Goal: Book appointment/travel/reservation

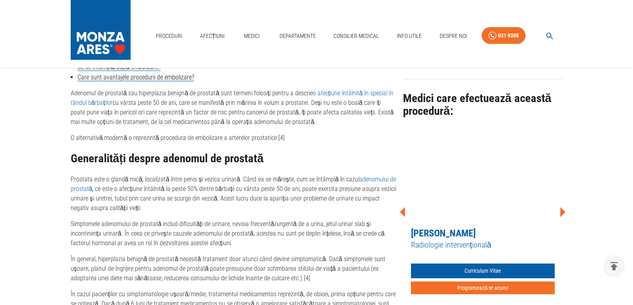
scroll to position [439, 0]
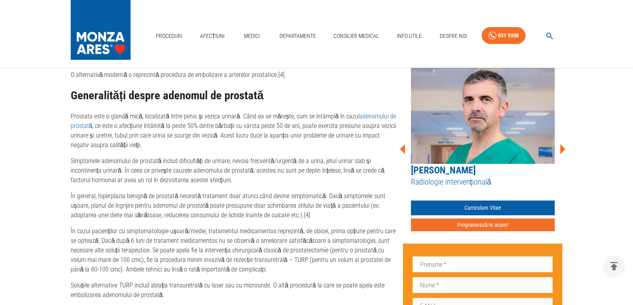
click at [563, 149] on icon at bounding box center [562, 149] width 5 height 10
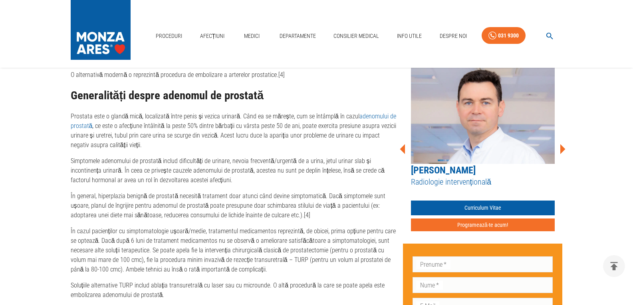
click at [563, 149] on icon at bounding box center [562, 149] width 5 height 10
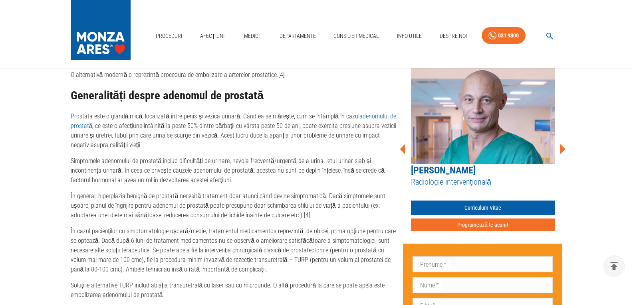
click at [563, 149] on icon at bounding box center [562, 149] width 5 height 10
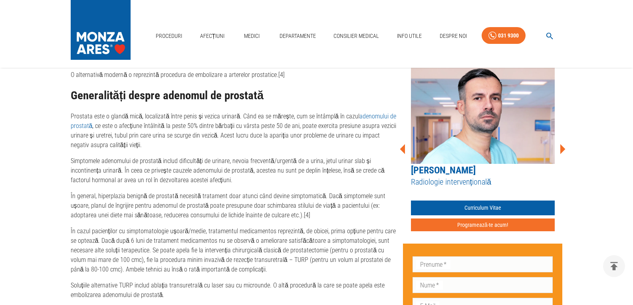
click at [563, 149] on icon at bounding box center [562, 149] width 5 height 10
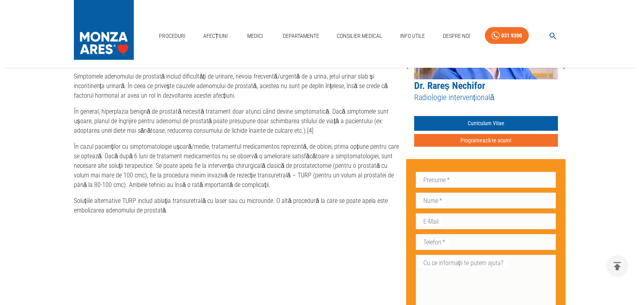
scroll to position [519, 0]
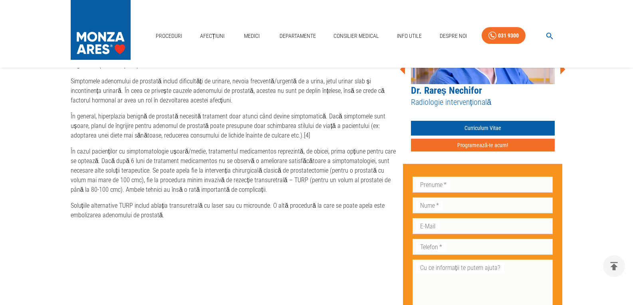
click at [475, 146] on button "Programează-te acum!" at bounding box center [483, 145] width 144 height 13
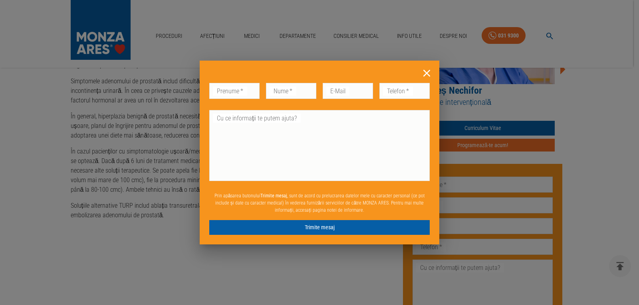
click at [426, 73] on icon at bounding box center [426, 73] width 12 height 12
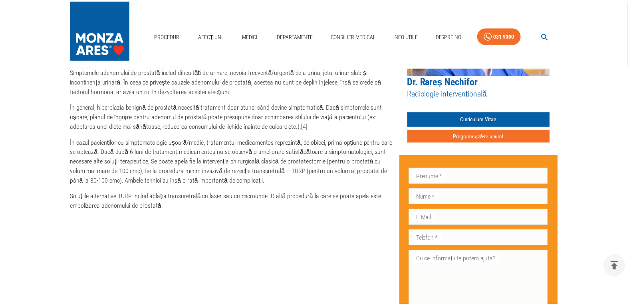
scroll to position [510, 0]
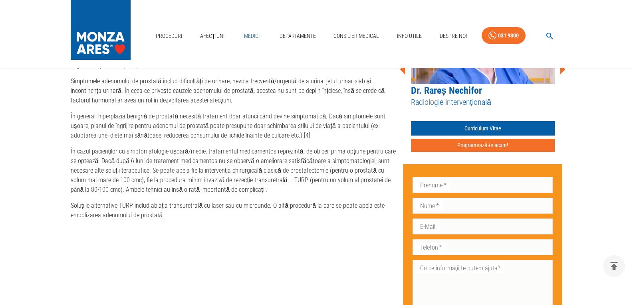
click at [255, 37] on link "Medici" at bounding box center [252, 36] width 26 height 16
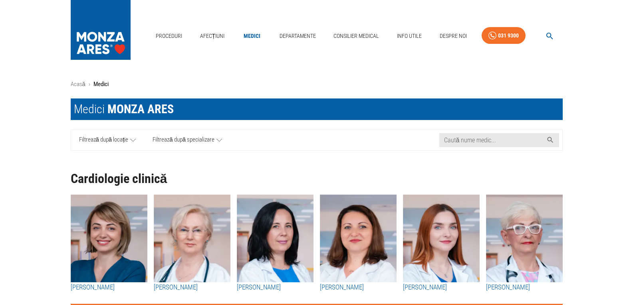
click at [220, 141] on icon at bounding box center [219, 140] width 6 height 10
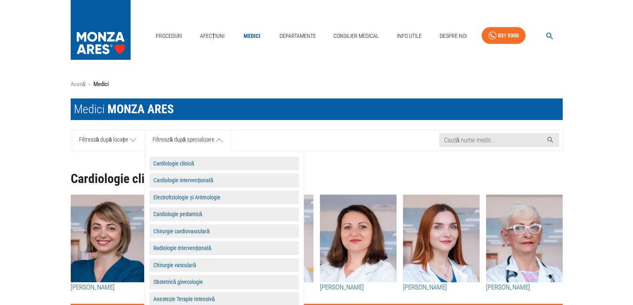
click at [194, 247] on button "Radiologie intervențională" at bounding box center [223, 249] width 149 height 14
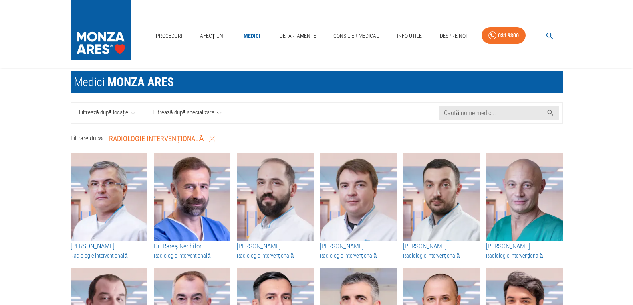
scroll to position [40, 0]
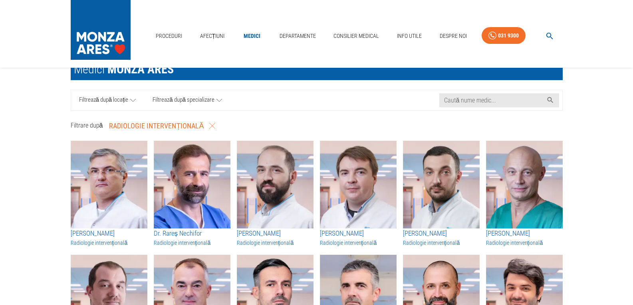
click at [189, 198] on img "button" at bounding box center [192, 185] width 77 height 88
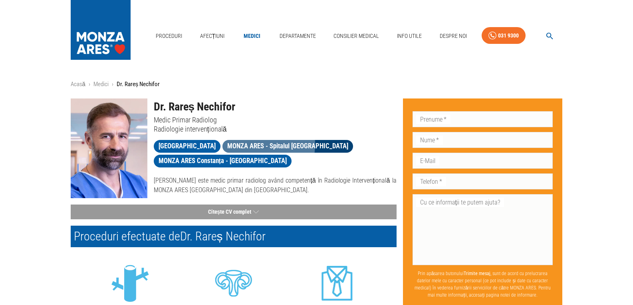
click at [260, 144] on span "MONZA ARES - Spitalul [GEOGRAPHIC_DATA]" at bounding box center [287, 146] width 131 height 10
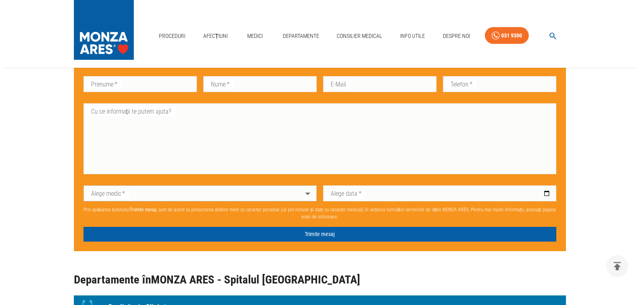
scroll to position [559, 0]
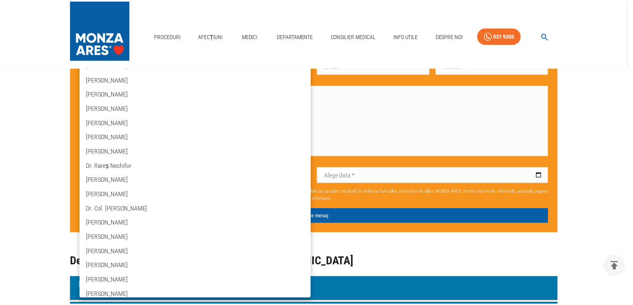
scroll to position [120, 0]
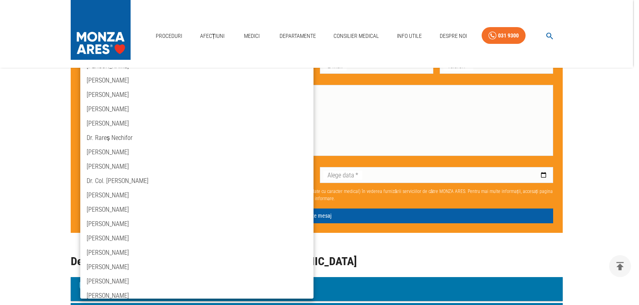
click at [125, 138] on li "Dr. Rareș Nechifor" at bounding box center [196, 138] width 233 height 14
type input "dr-rares-nechifor"
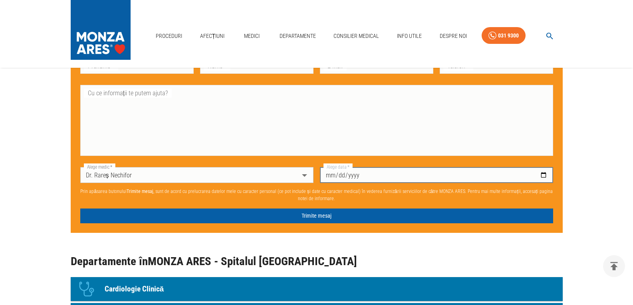
click at [408, 174] on input "Alege data   *" at bounding box center [436, 175] width 233 height 16
type input "[DATE]"
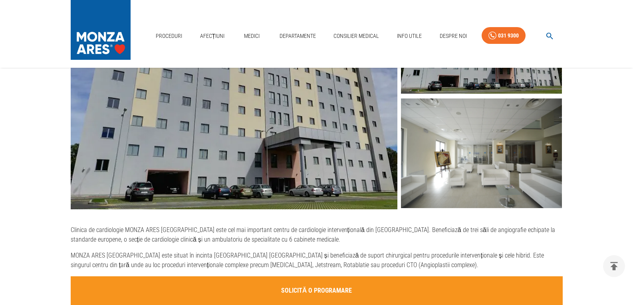
scroll to position [280, 0]
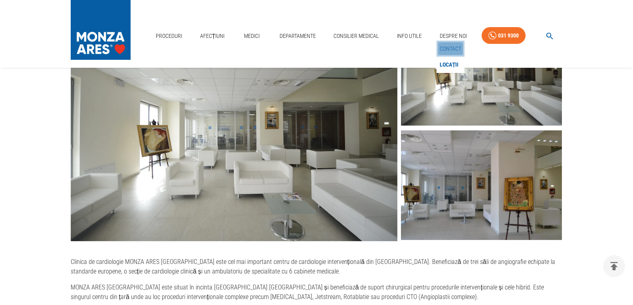
click at [453, 48] on link "Contact" at bounding box center [450, 48] width 25 height 13
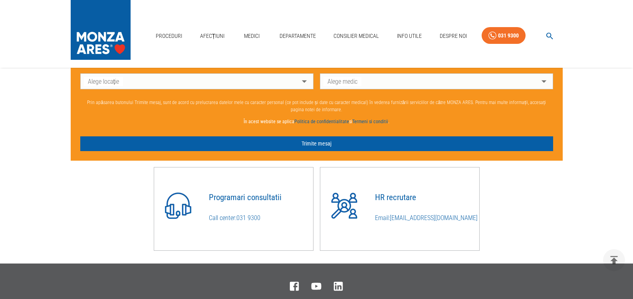
scroll to position [599, 0]
